Goal: Task Accomplishment & Management: Use online tool/utility

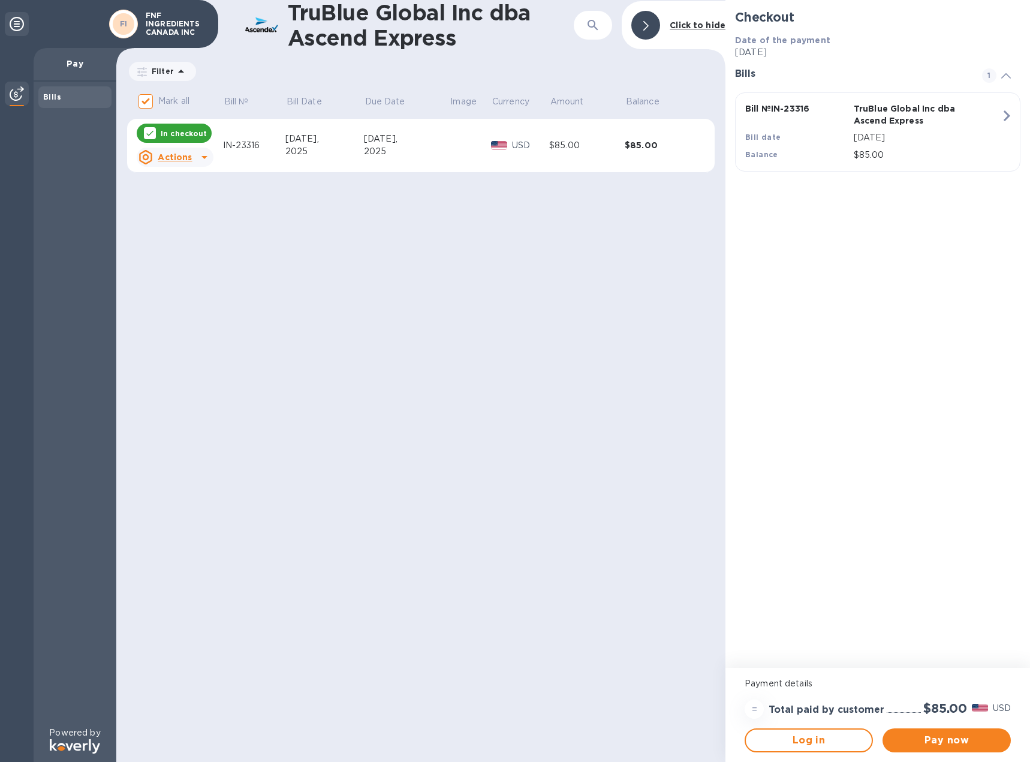
click at [168, 158] on u "Actions" at bounding box center [175, 157] width 34 height 10
click at [175, 205] on b "Open bill" at bounding box center [190, 206] width 40 height 10
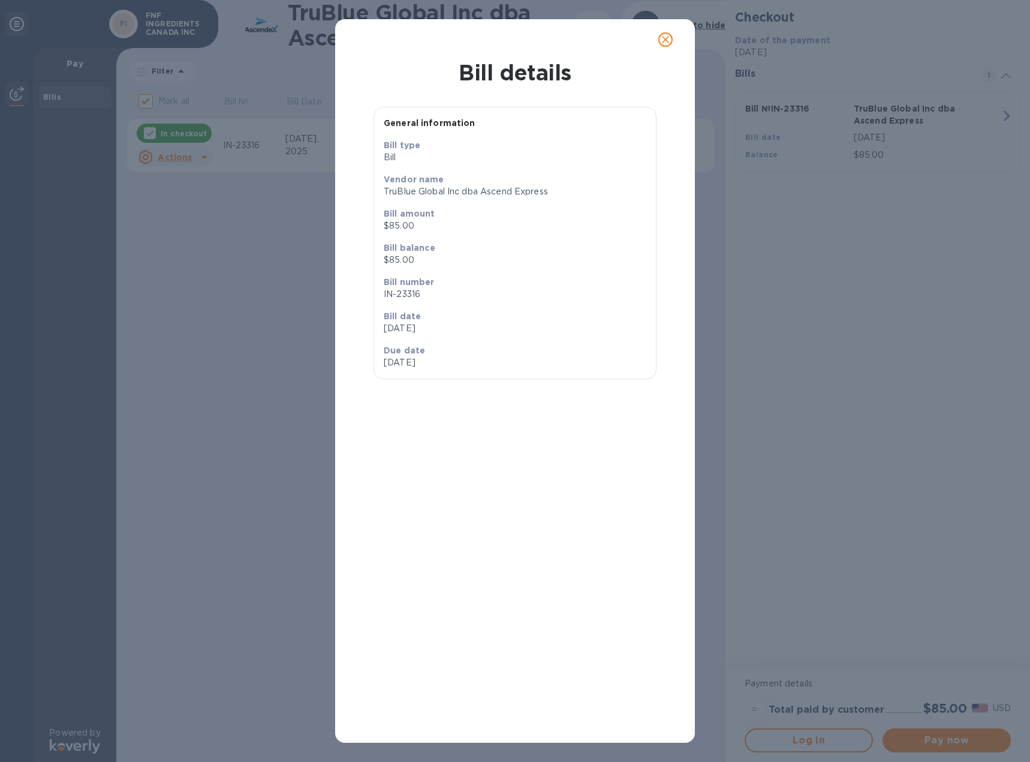
click at [315, 352] on div "Bill details General information Bill type Bill Vendor name TruBlue Global Inc …" at bounding box center [515, 381] width 1030 height 762
click at [657, 36] on button "close" at bounding box center [665, 39] width 29 height 29
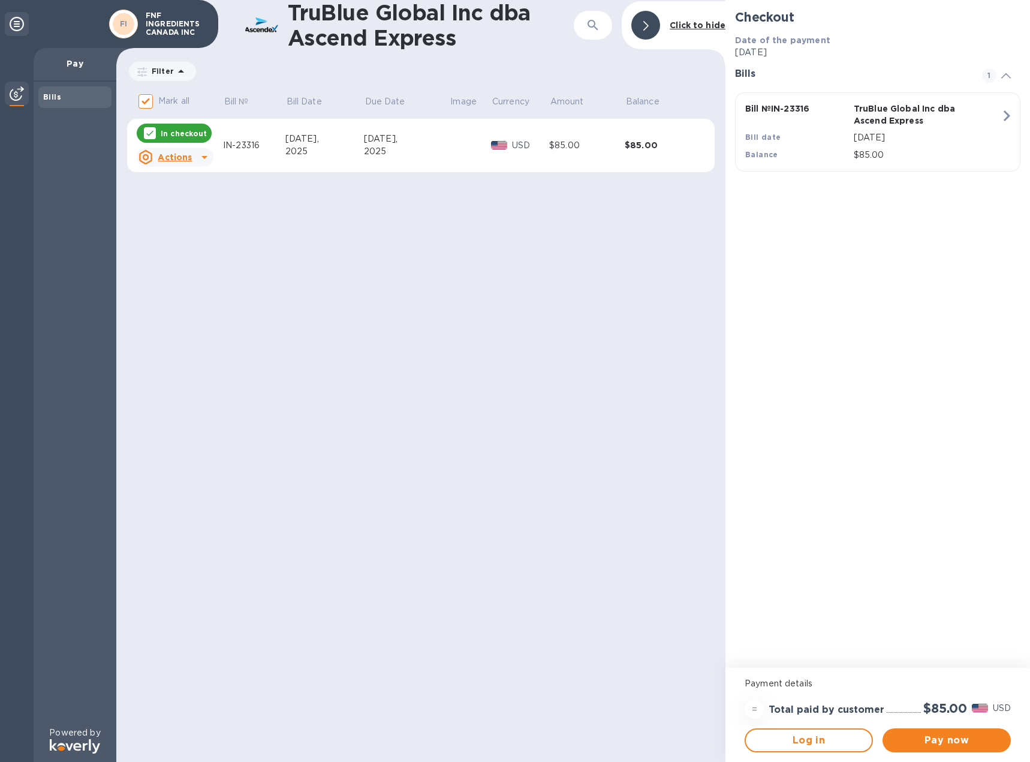
click at [204, 154] on icon at bounding box center [204, 157] width 14 height 14
click at [445, 219] on div at bounding box center [515, 381] width 1030 height 762
click at [79, 65] on p "Pay" at bounding box center [75, 64] width 64 height 12
click at [76, 100] on div "Bills" at bounding box center [75, 97] width 64 height 12
click at [294, 40] on h1 "TruBlue Global Inc dba Ascend Express" at bounding box center [413, 25] width 251 height 50
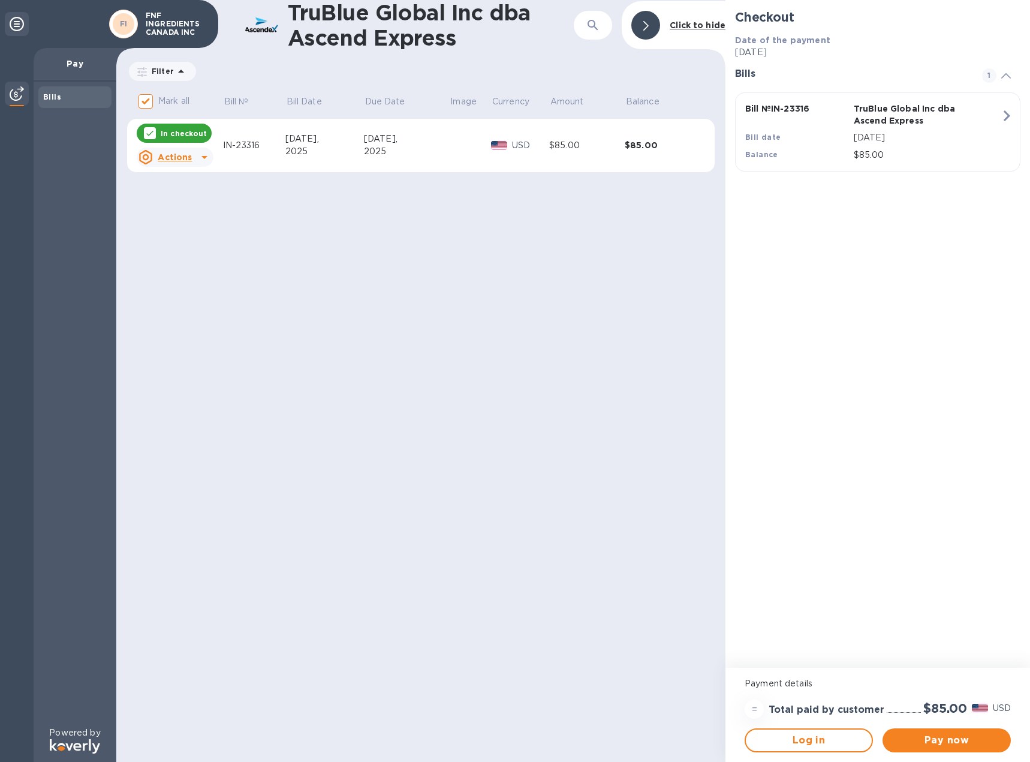
click at [641, 29] on div at bounding box center [646, 25] width 29 height 29
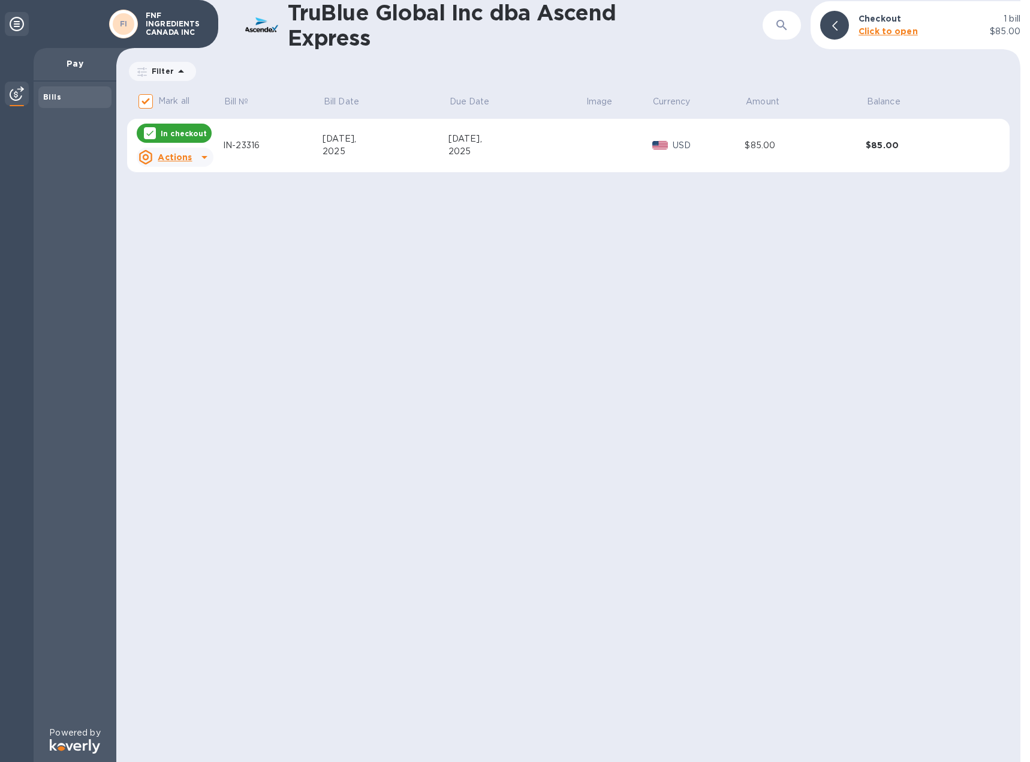
click at [20, 16] on div at bounding box center [17, 24] width 24 height 24
